Goal: Transaction & Acquisition: Book appointment/travel/reservation

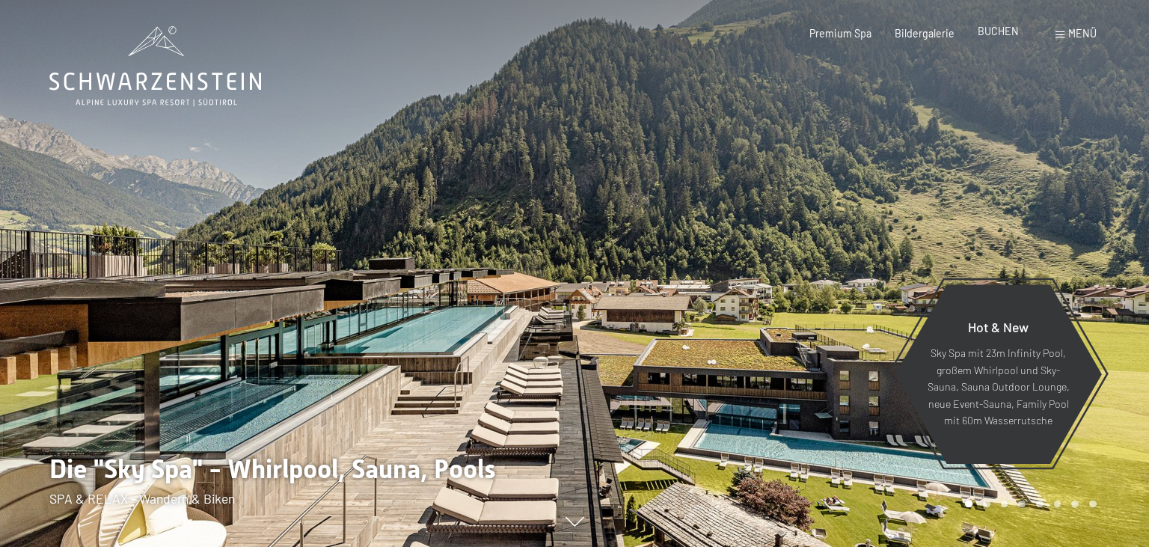
click at [1007, 32] on span "BUCHEN" at bounding box center [998, 31] width 41 height 13
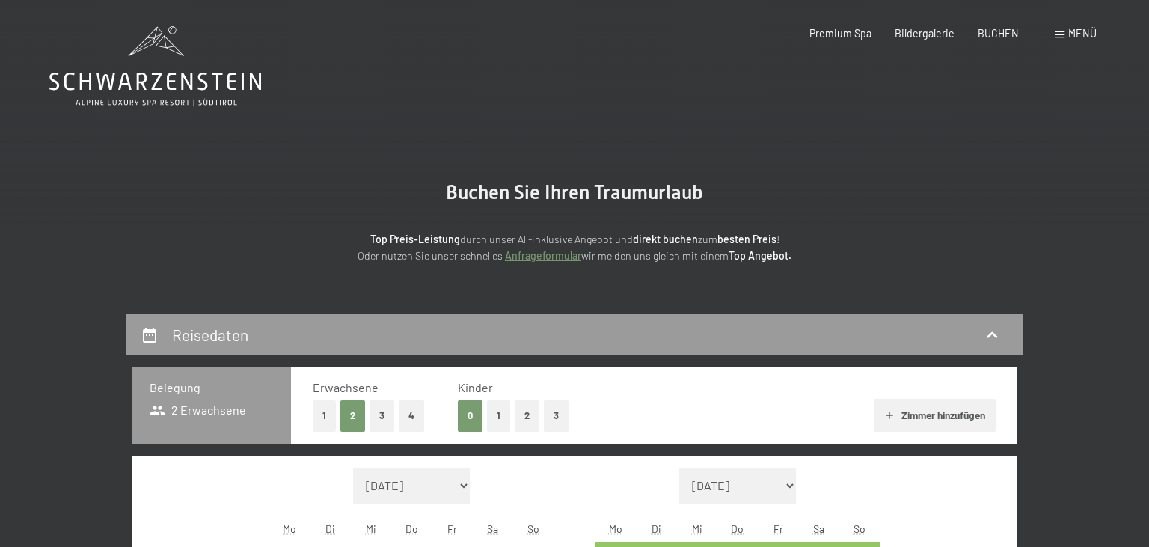
click at [325, 415] on button "1" at bounding box center [324, 415] width 23 height 31
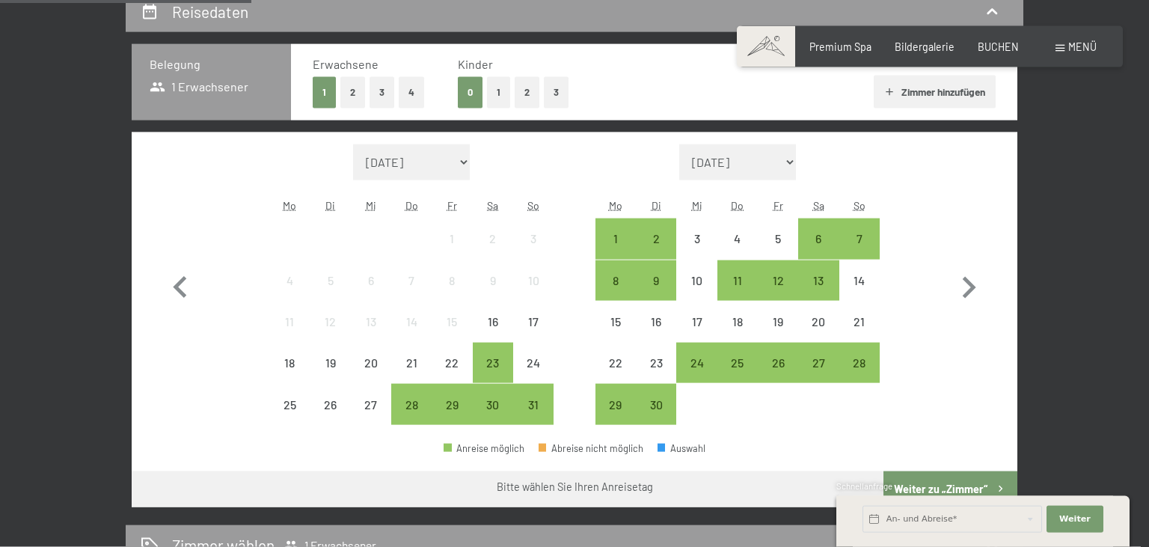
scroll to position [323, 0]
click at [957, 288] on icon "button" at bounding box center [968, 287] width 43 height 43
select select "2025-09-01"
select select "2025-10-01"
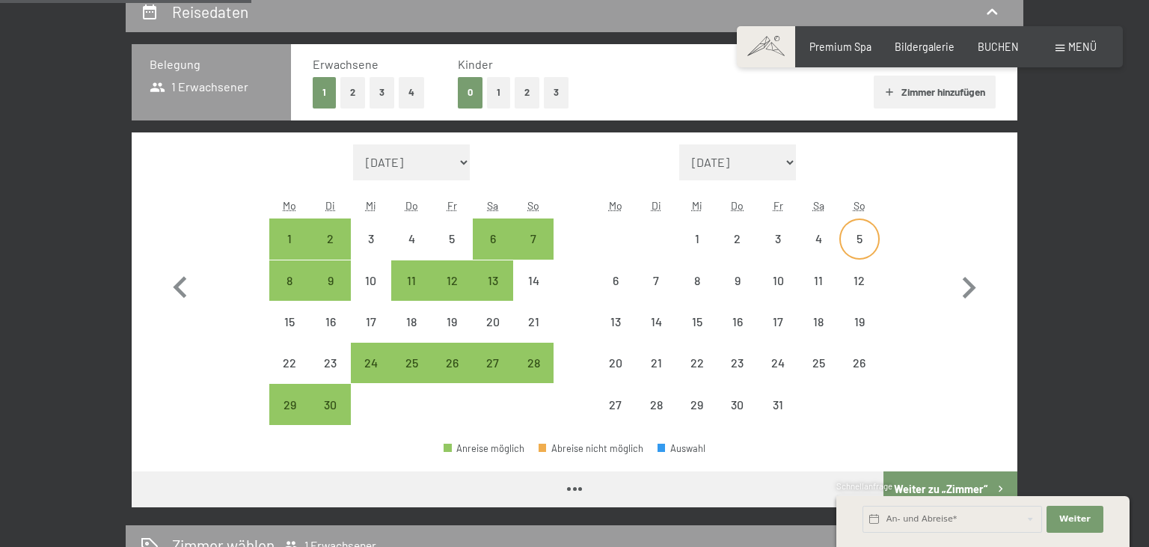
select select "2025-09-01"
select select "2025-10-01"
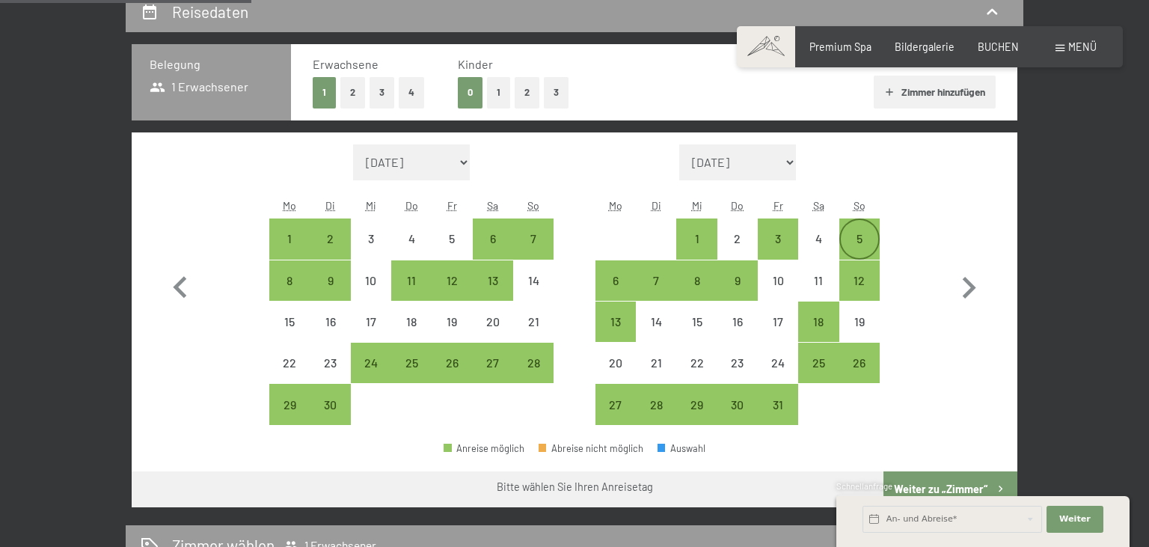
click at [862, 244] on div "5" at bounding box center [859, 251] width 37 height 37
select select "2025-09-01"
select select "2025-10-01"
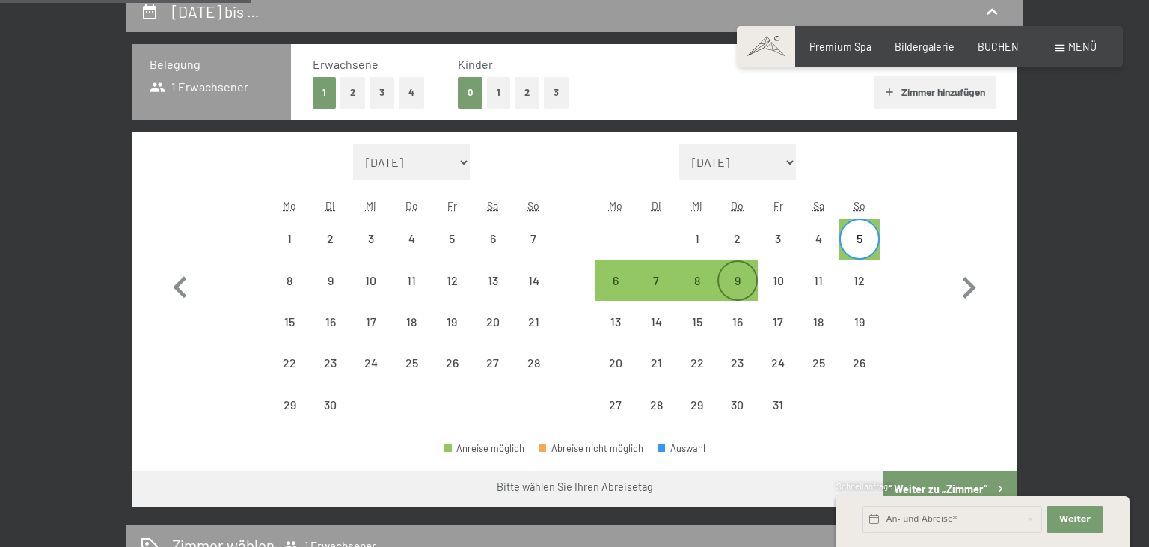
click at [737, 281] on div "9" at bounding box center [737, 293] width 37 height 37
select select "2025-09-01"
select select "2025-10-01"
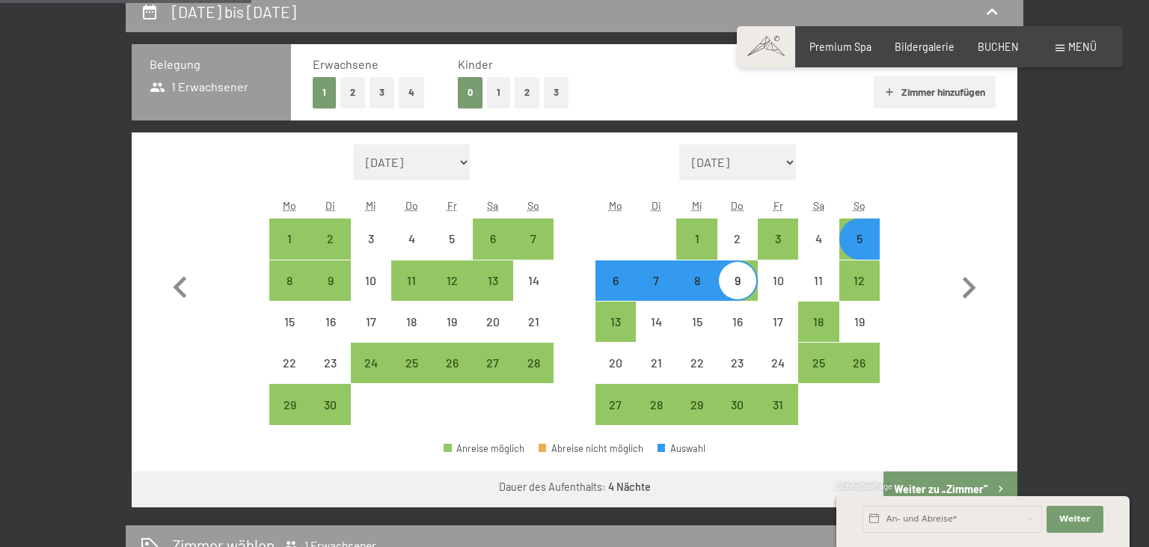
click at [960, 476] on button "Weiter zu „Zimmer“" at bounding box center [950, 489] width 134 height 36
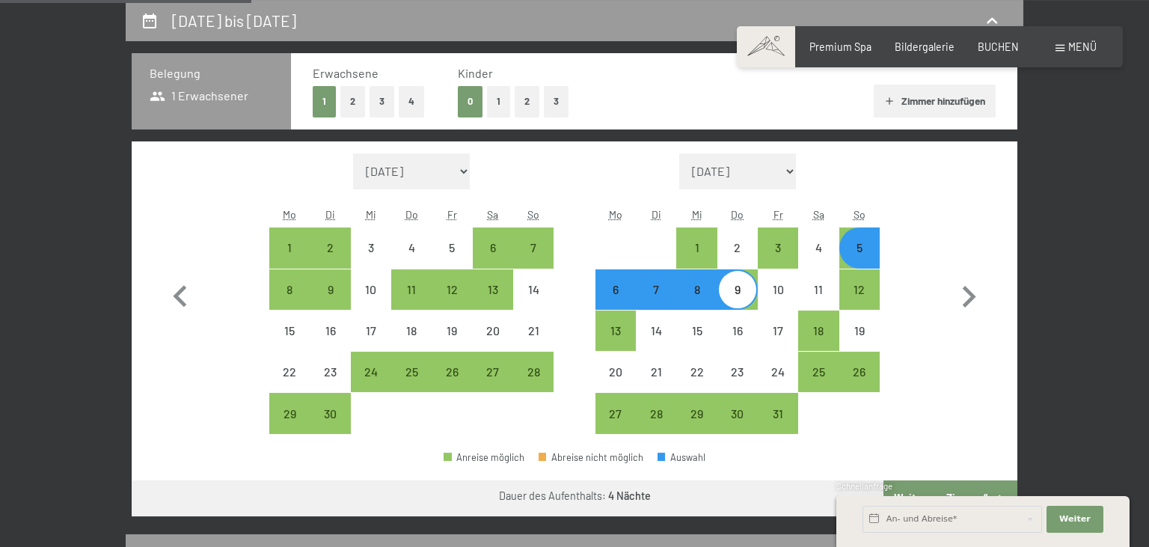
select select "2025-09-01"
select select "2025-10-01"
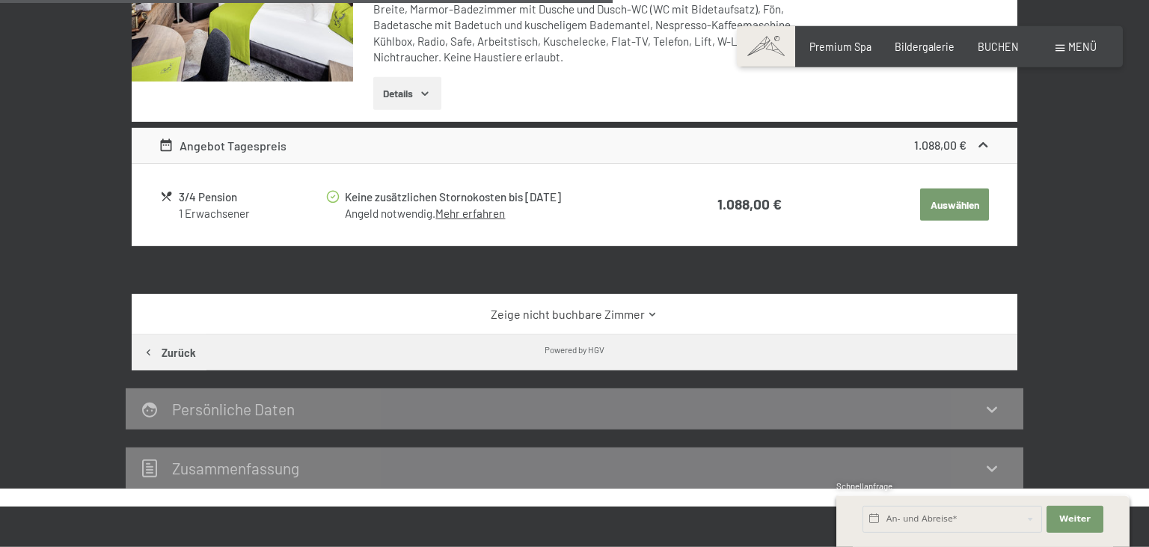
scroll to position [856, 0]
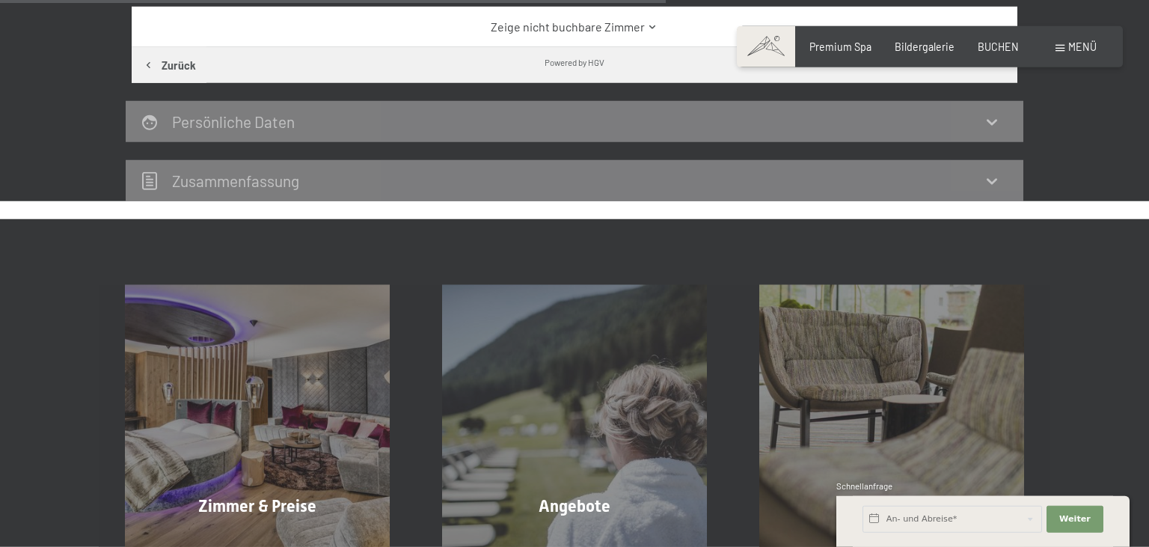
click at [619, 322] on div "Angebote Mehr erfahren" at bounding box center [574, 417] width 317 height 264
